Goal: Information Seeking & Learning: Learn about a topic

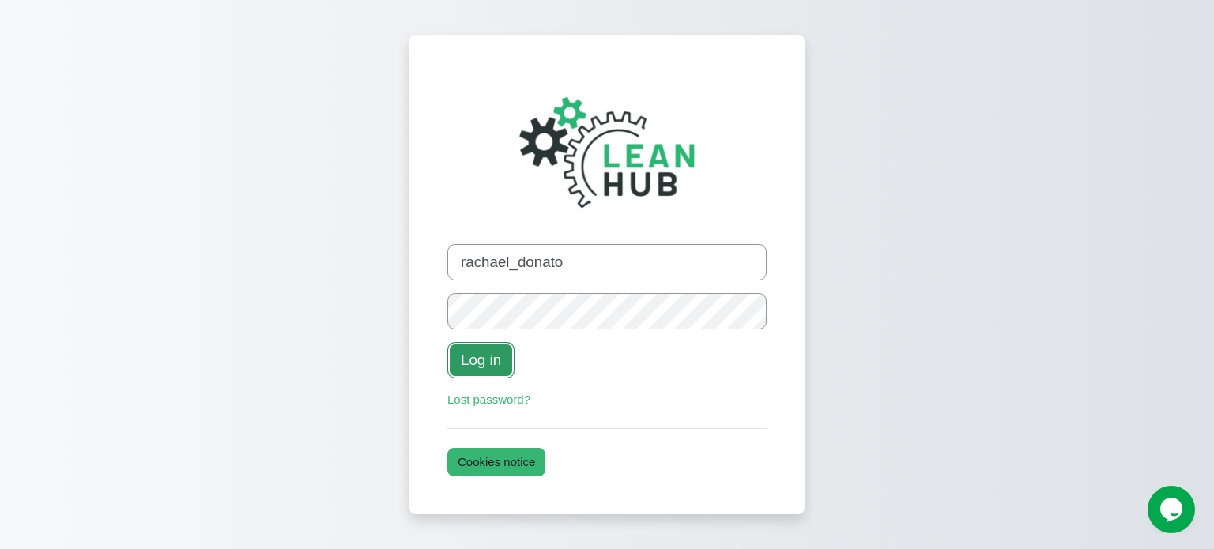
click at [480, 360] on button "Log in" at bounding box center [480, 360] width 67 height 36
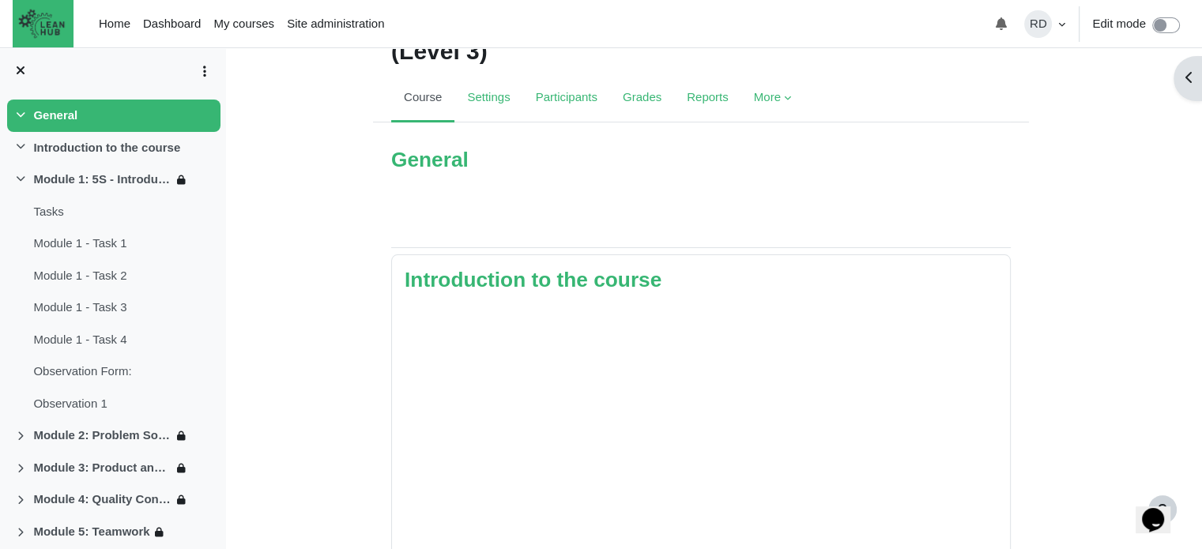
scroll to position [158, 0]
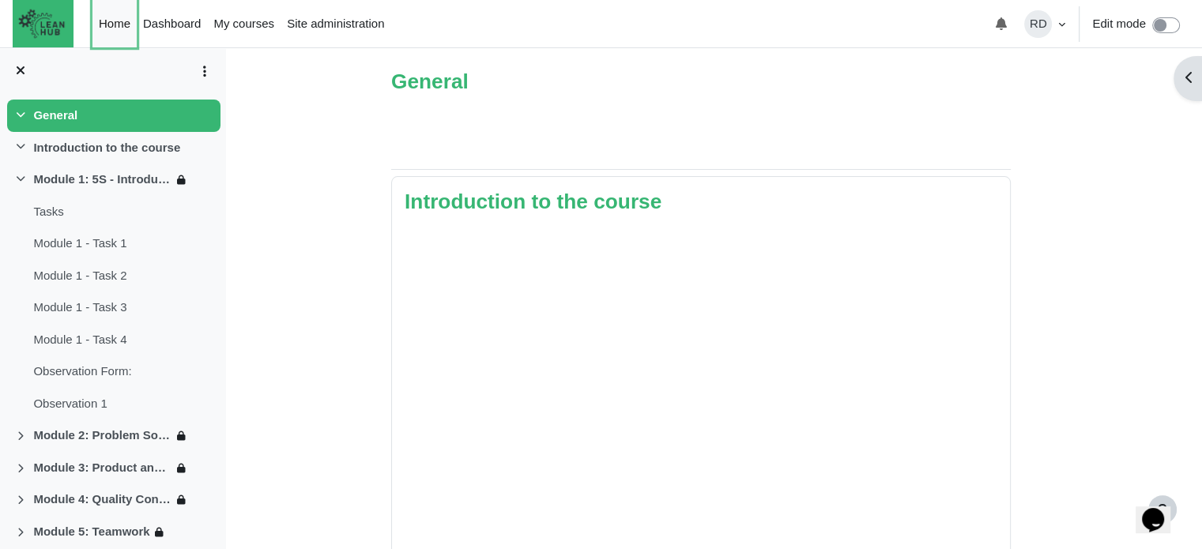
click at [126, 22] on link "Home" at bounding box center [114, 23] width 44 height 47
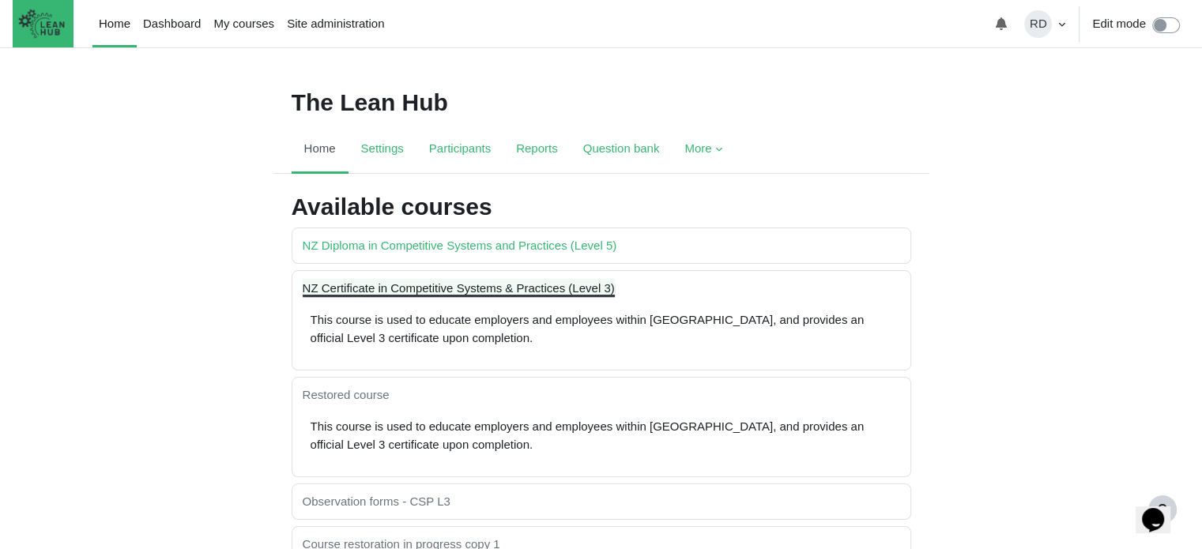
click at [437, 290] on link "NZ Certificate in Competitive Systems & Practices (Level 3)" at bounding box center [459, 287] width 312 height 13
